Goal: Task Accomplishment & Management: Complete application form

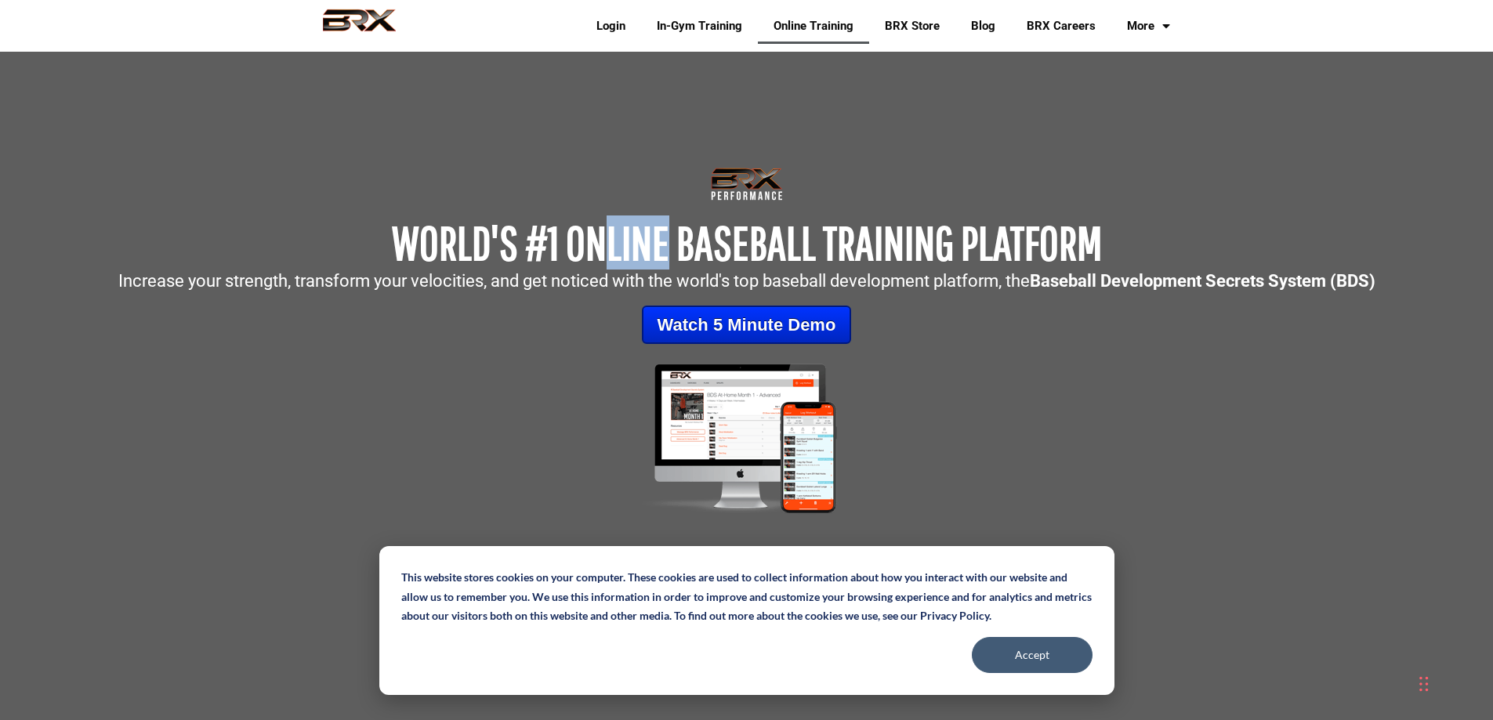
drag, startPoint x: 669, startPoint y: 232, endPoint x: 602, endPoint y: 230, distance: 67.4
click at [602, 230] on span "WORLD'S #1 ONLINE BASEBALL TRAINING PLATFORM" at bounding box center [747, 242] width 710 height 54
click at [588, 231] on span "WORLD'S #1 ONLINE BASEBALL TRAINING PLATFORM" at bounding box center [747, 242] width 710 height 54
drag, startPoint x: 571, startPoint y: 238, endPoint x: 603, endPoint y: 237, distance: 31.4
click at [603, 237] on span "WORLD'S #1 ONLINE BASEBALL TRAINING PLATFORM" at bounding box center [747, 242] width 710 height 54
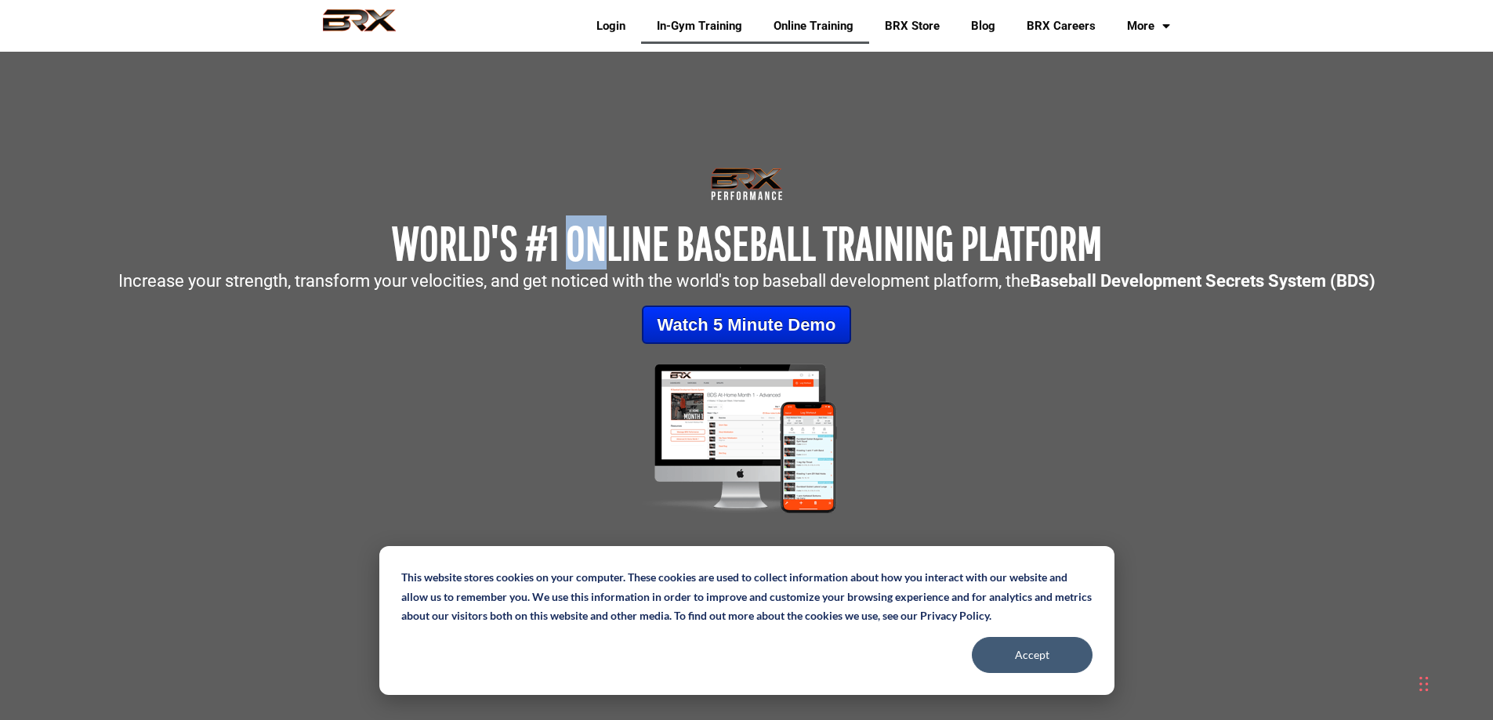
click at [691, 30] on link "In-Gym Training" at bounding box center [699, 26] width 117 height 36
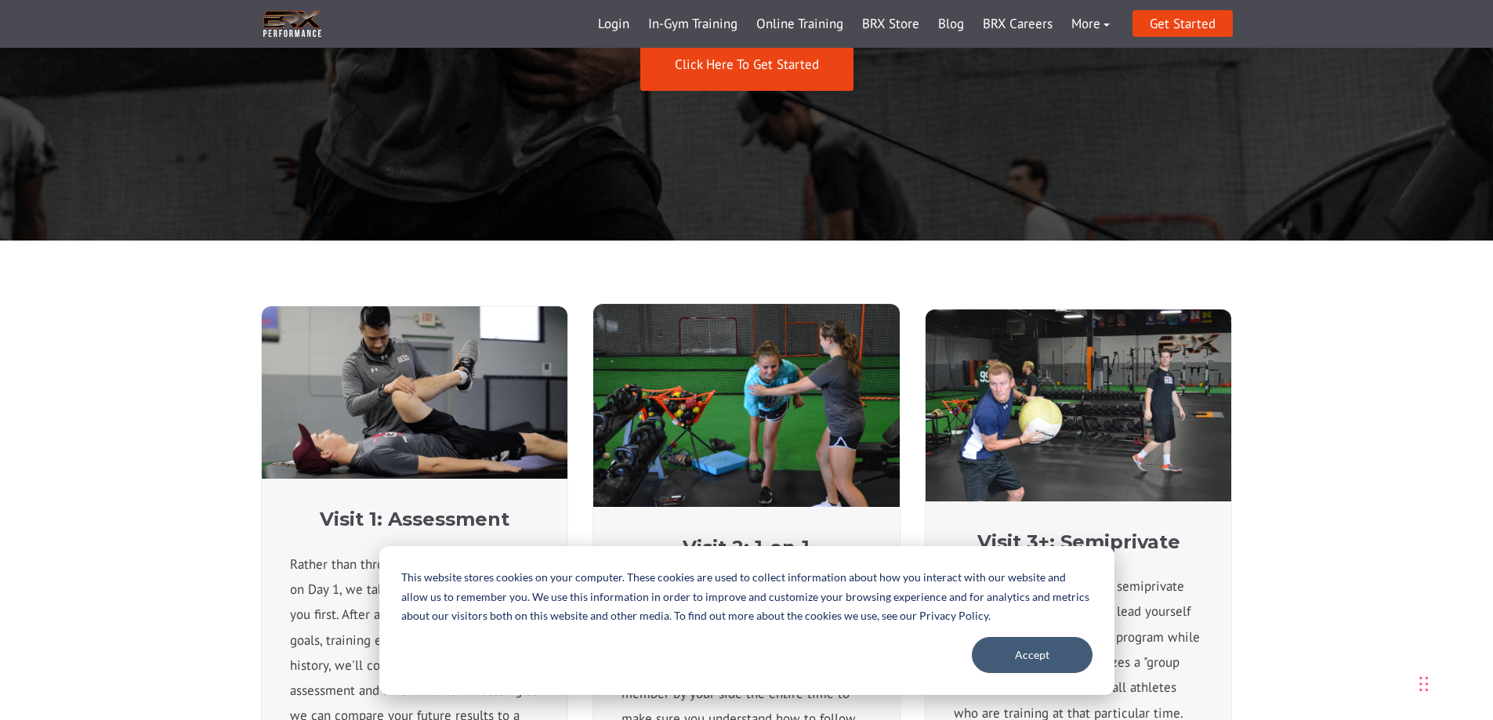
scroll to position [470, 0]
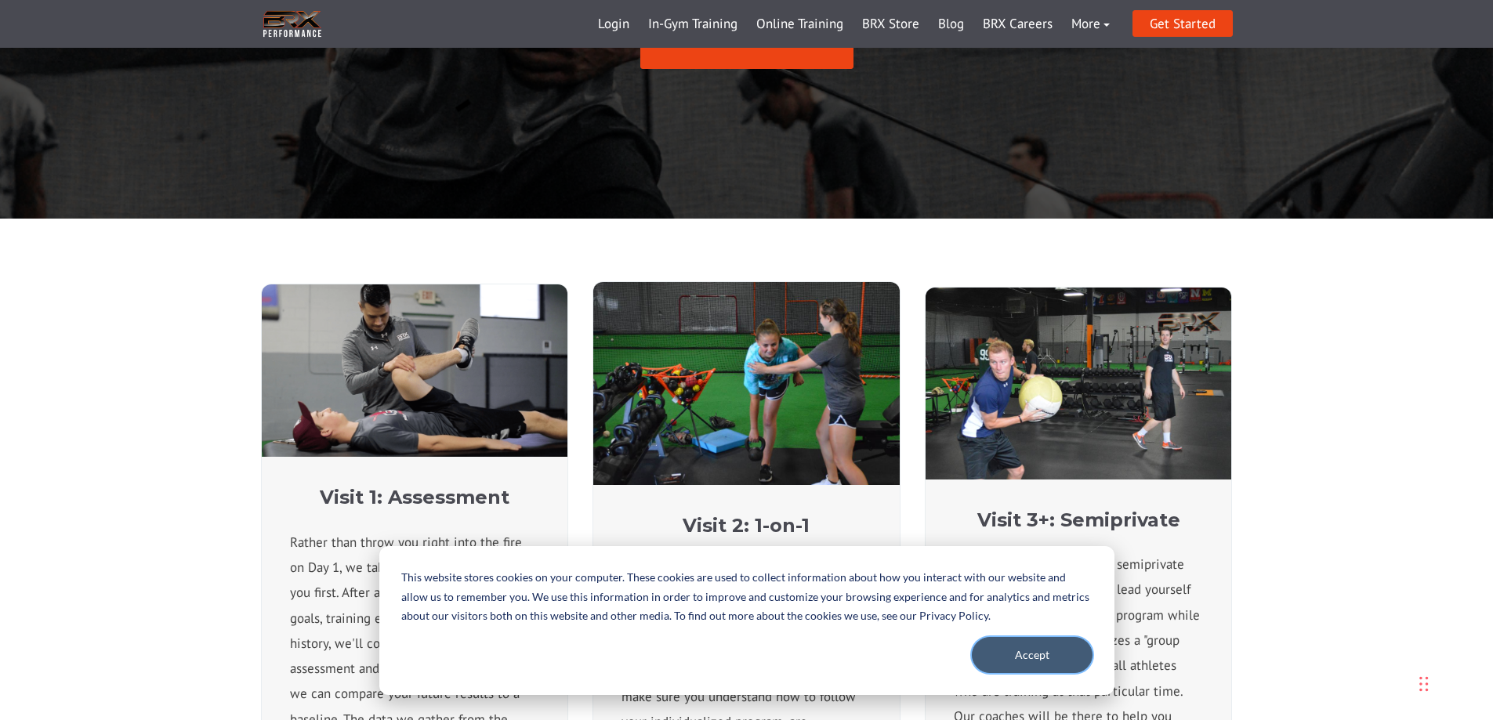
click at [1020, 648] on button "Accept" at bounding box center [1032, 655] width 121 height 36
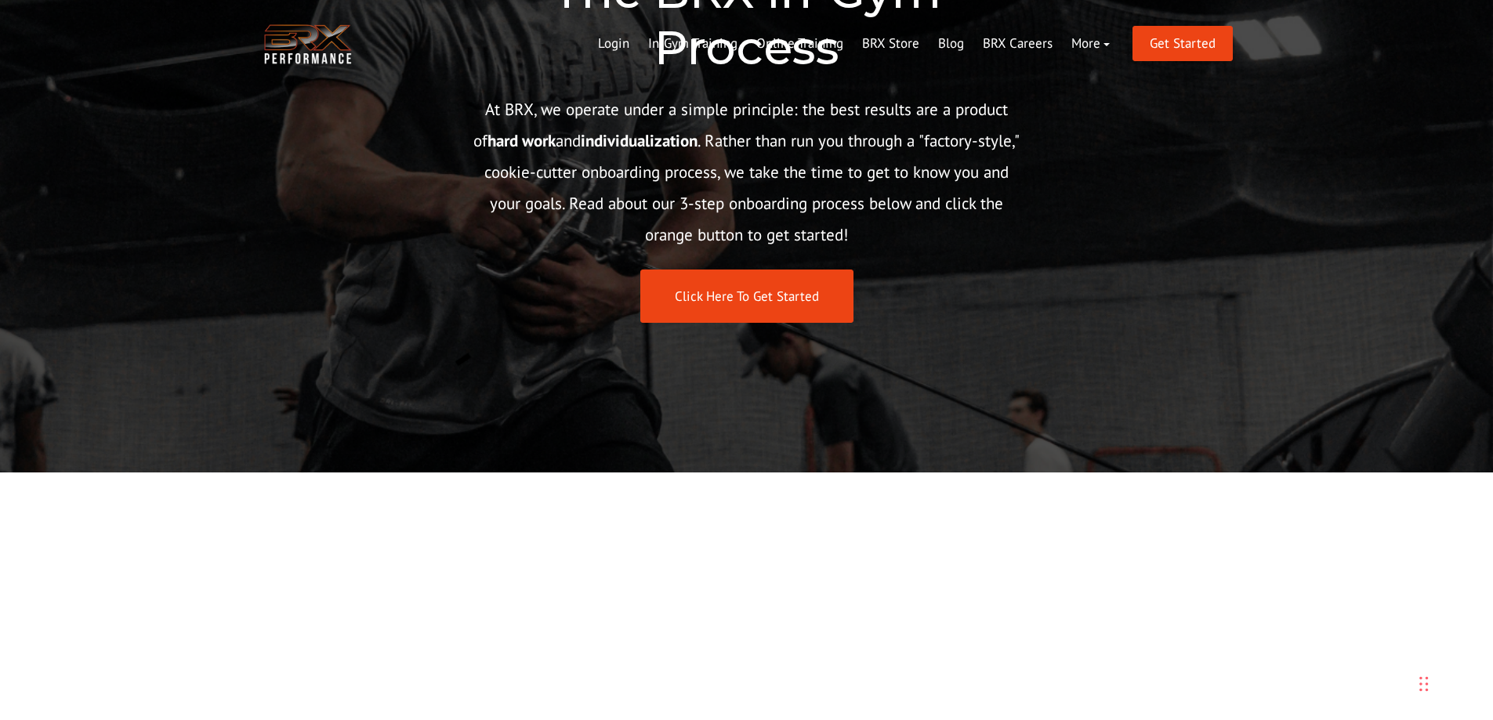
scroll to position [0, 0]
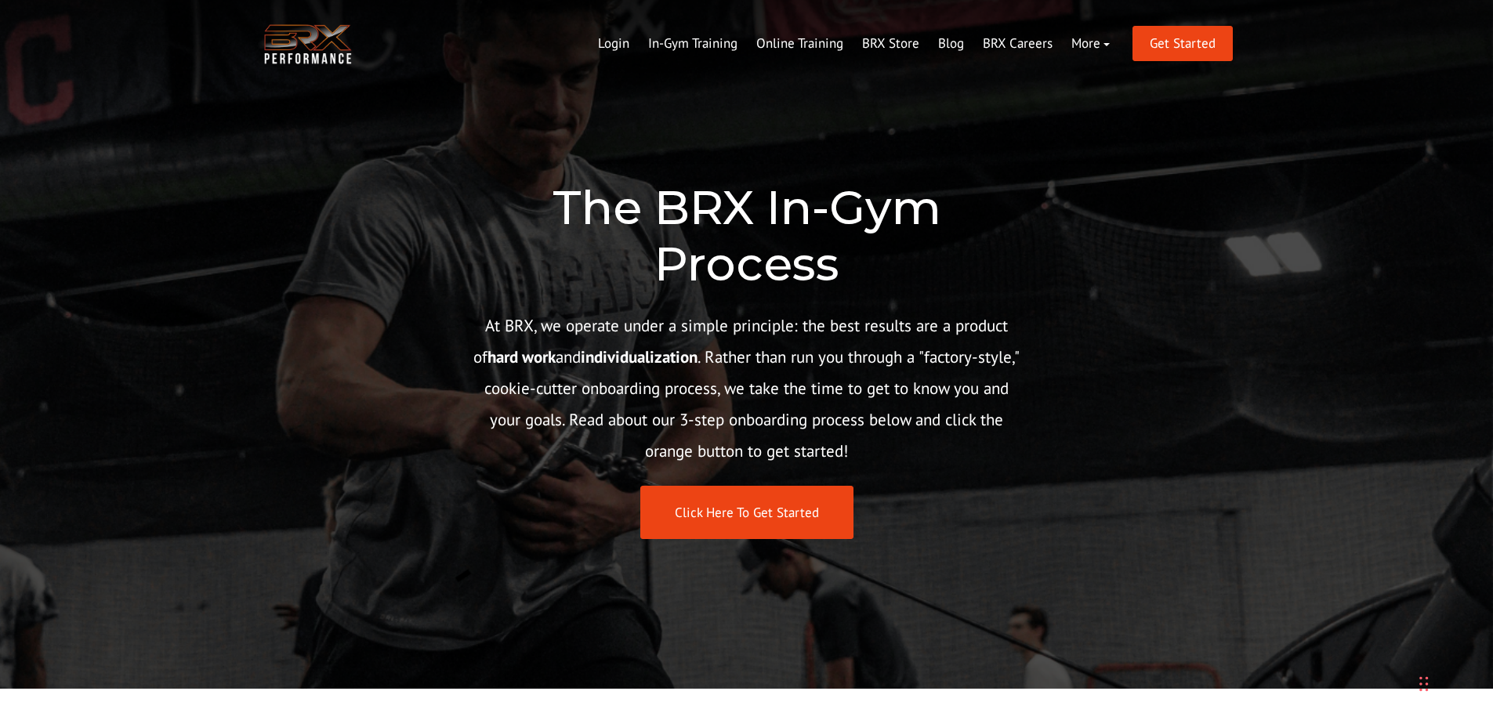
click at [302, 48] on img at bounding box center [308, 44] width 94 height 48
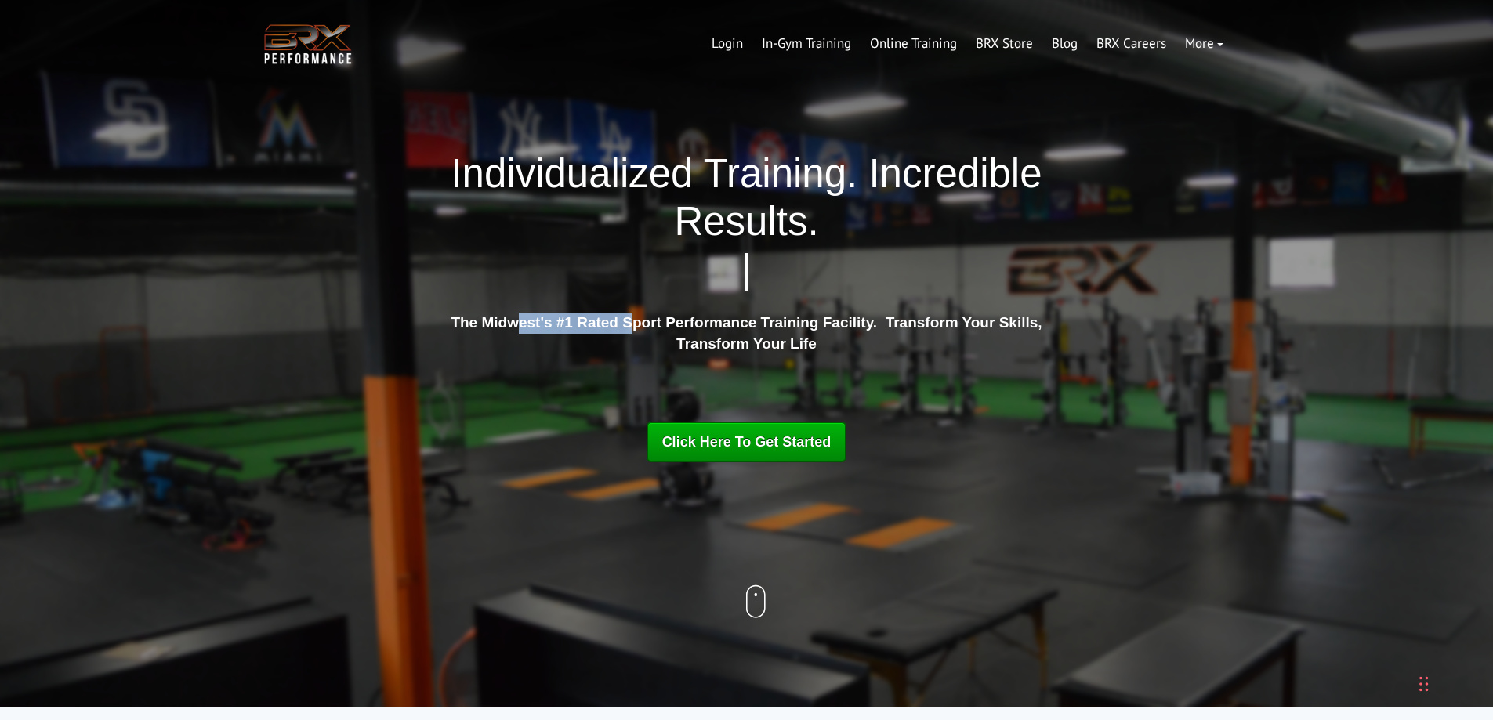
drag, startPoint x: 521, startPoint y: 324, endPoint x: 630, endPoint y: 323, distance: 108.9
click at [630, 323] on strong "The Midwest's #1 Rated Sport Performance Training Facility. Transform Your Skil…" at bounding box center [746, 333] width 591 height 38
click at [677, 325] on strong "The Midwest's #1 Rated Sport Performance Training Facility. Transform Your Skil…" at bounding box center [746, 333] width 591 height 38
click at [806, 40] on link "In-Gym Training" at bounding box center [806, 44] width 108 height 38
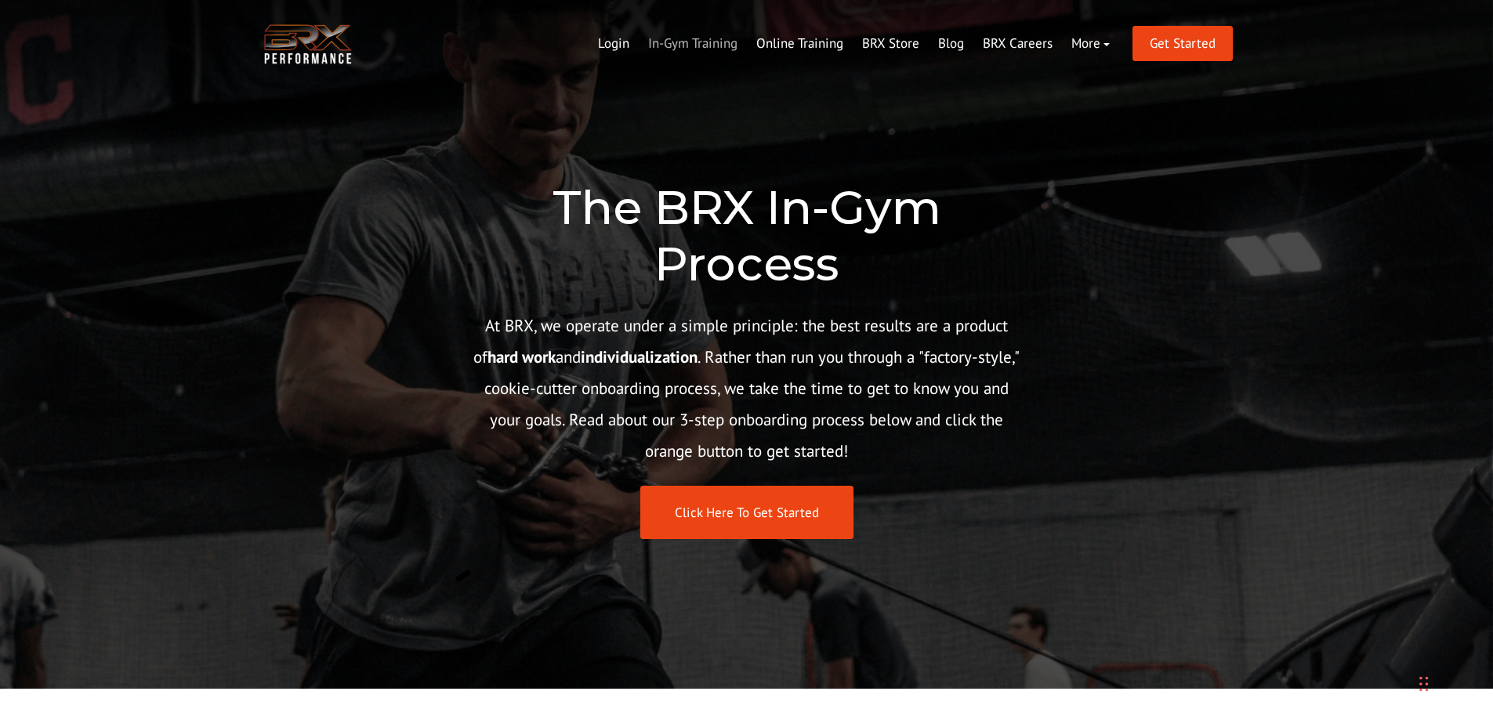
click at [724, 45] on link "In-Gym Training" at bounding box center [693, 44] width 108 height 38
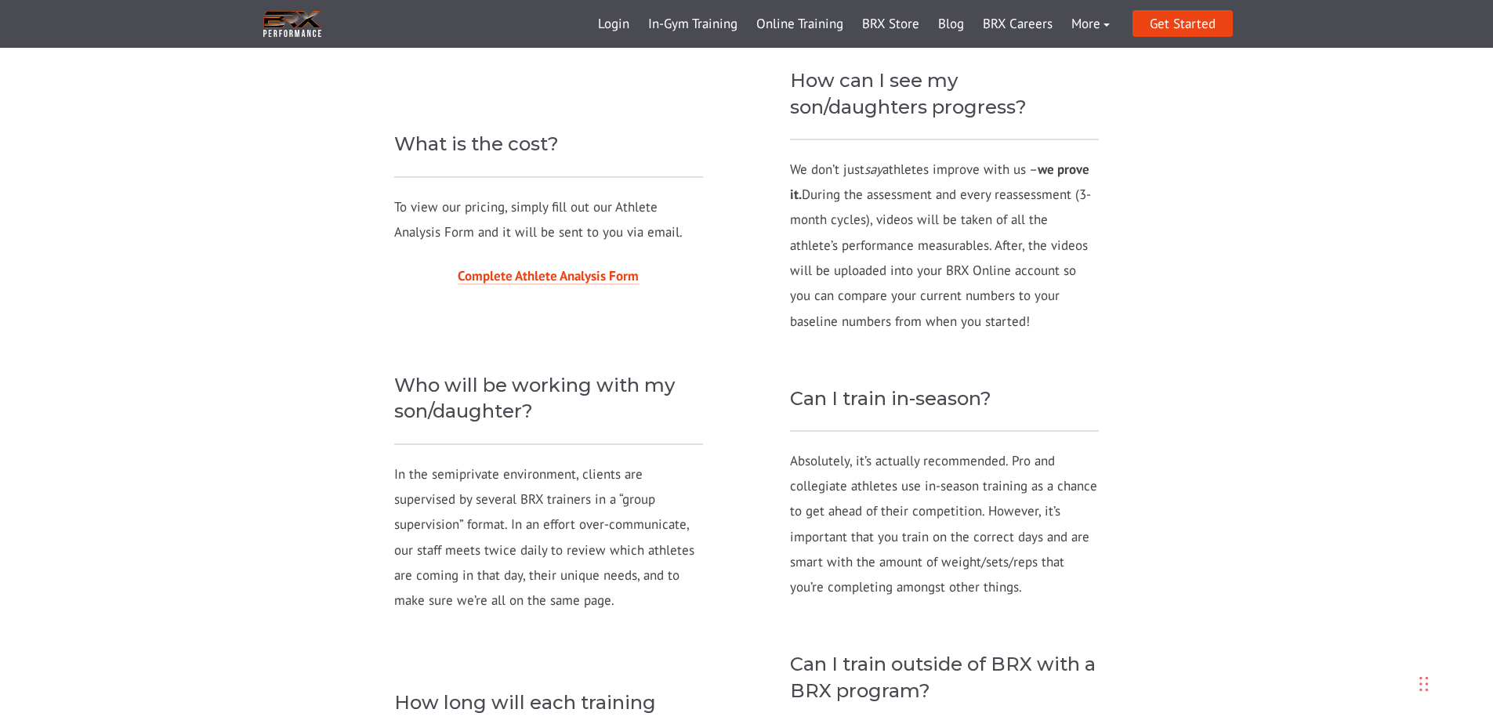
scroll to position [1567, 0]
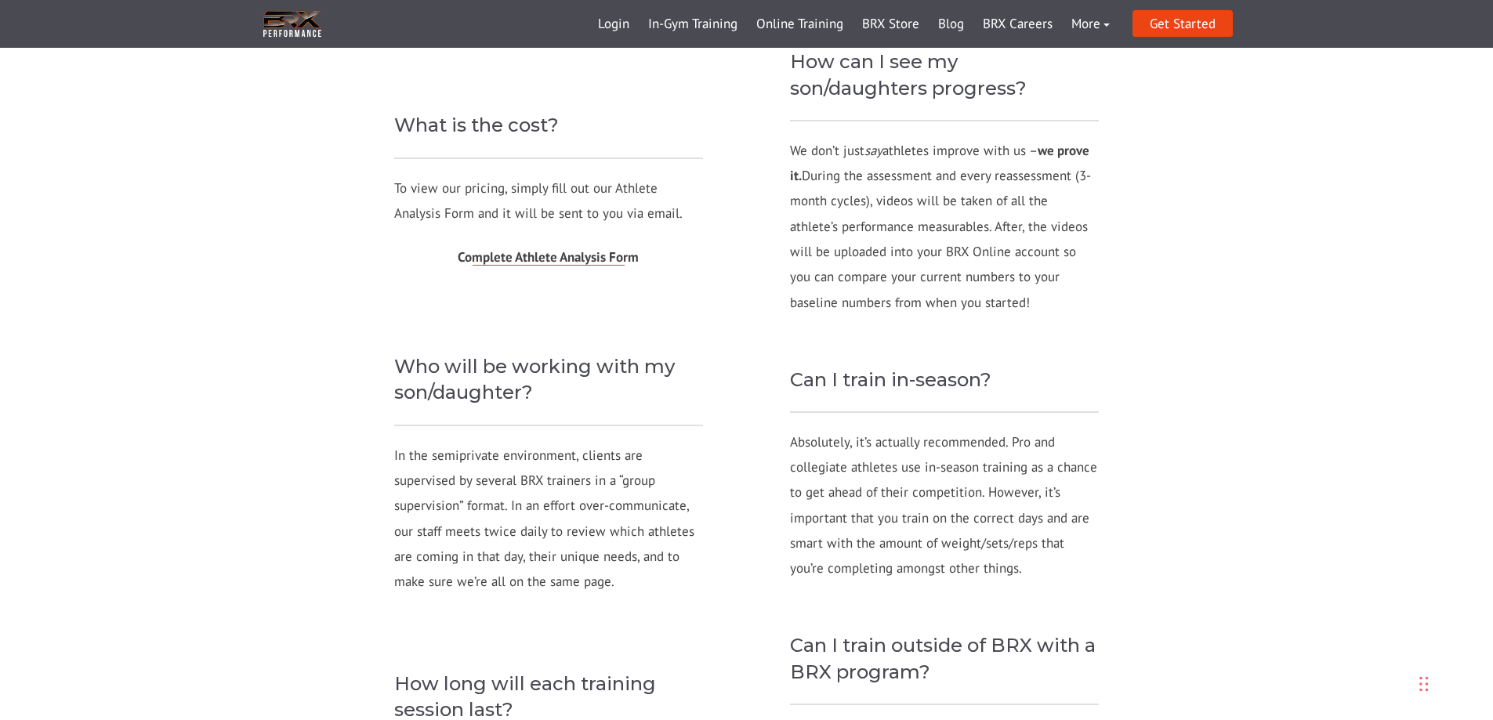
click at [532, 253] on span "Complete Athlete Analysis Form" at bounding box center [548, 256] width 181 height 17
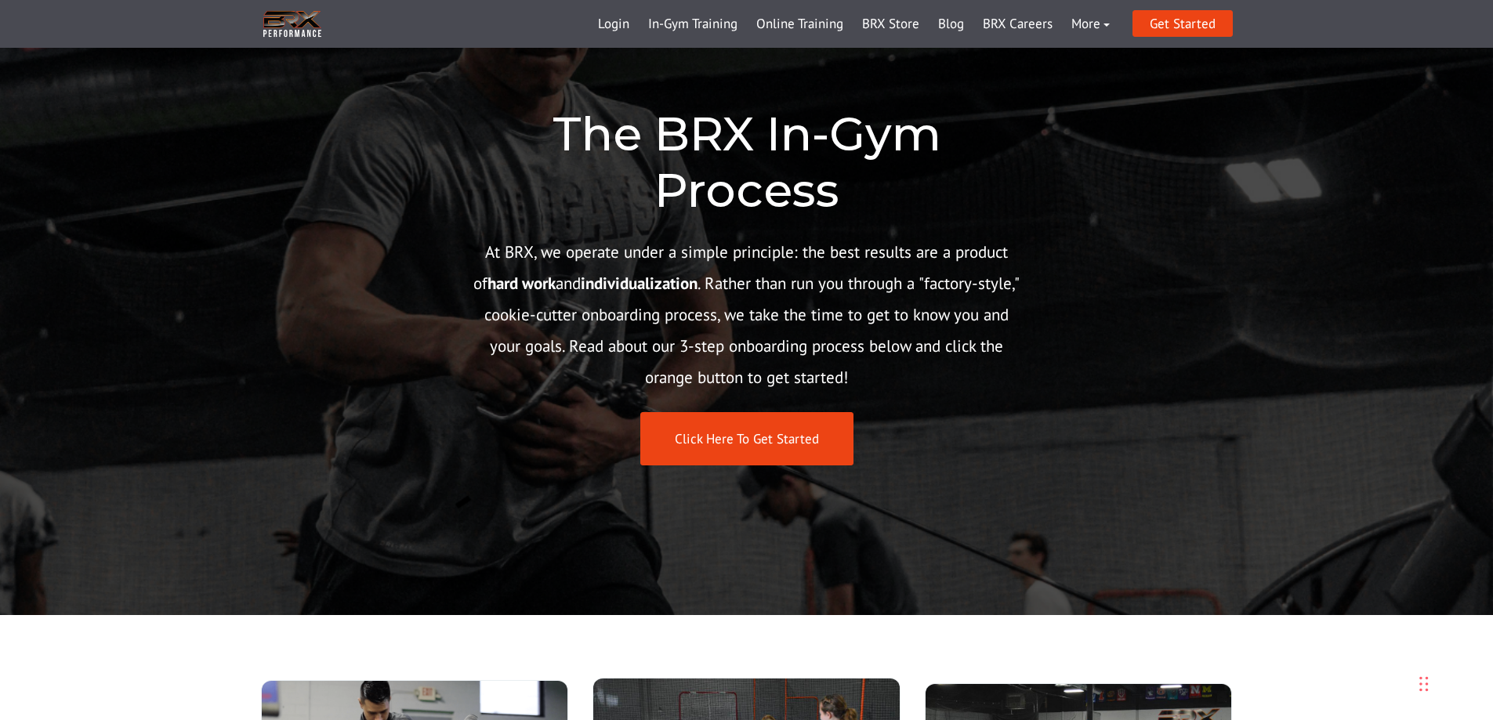
scroll to position [0, 0]
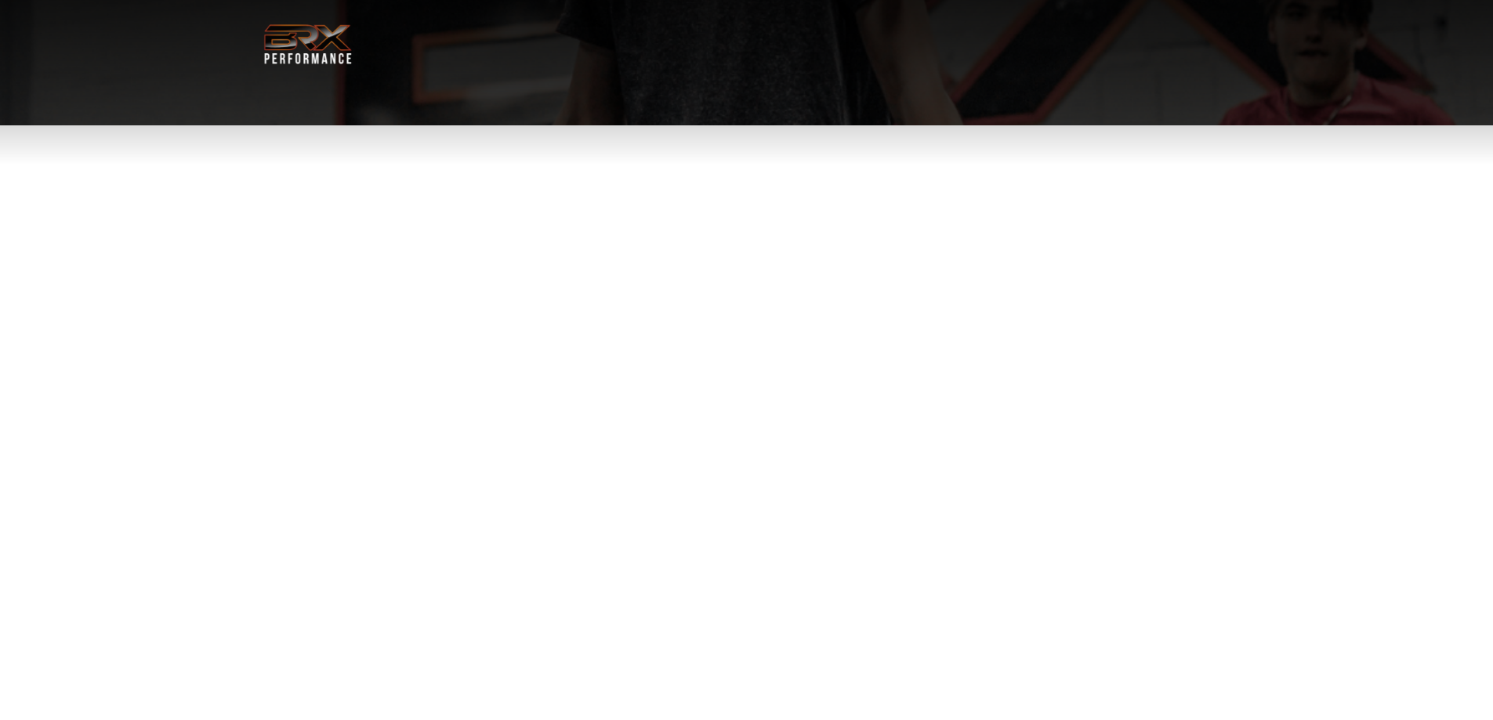
select select "**"
